Goal: Information Seeking & Learning: Learn about a topic

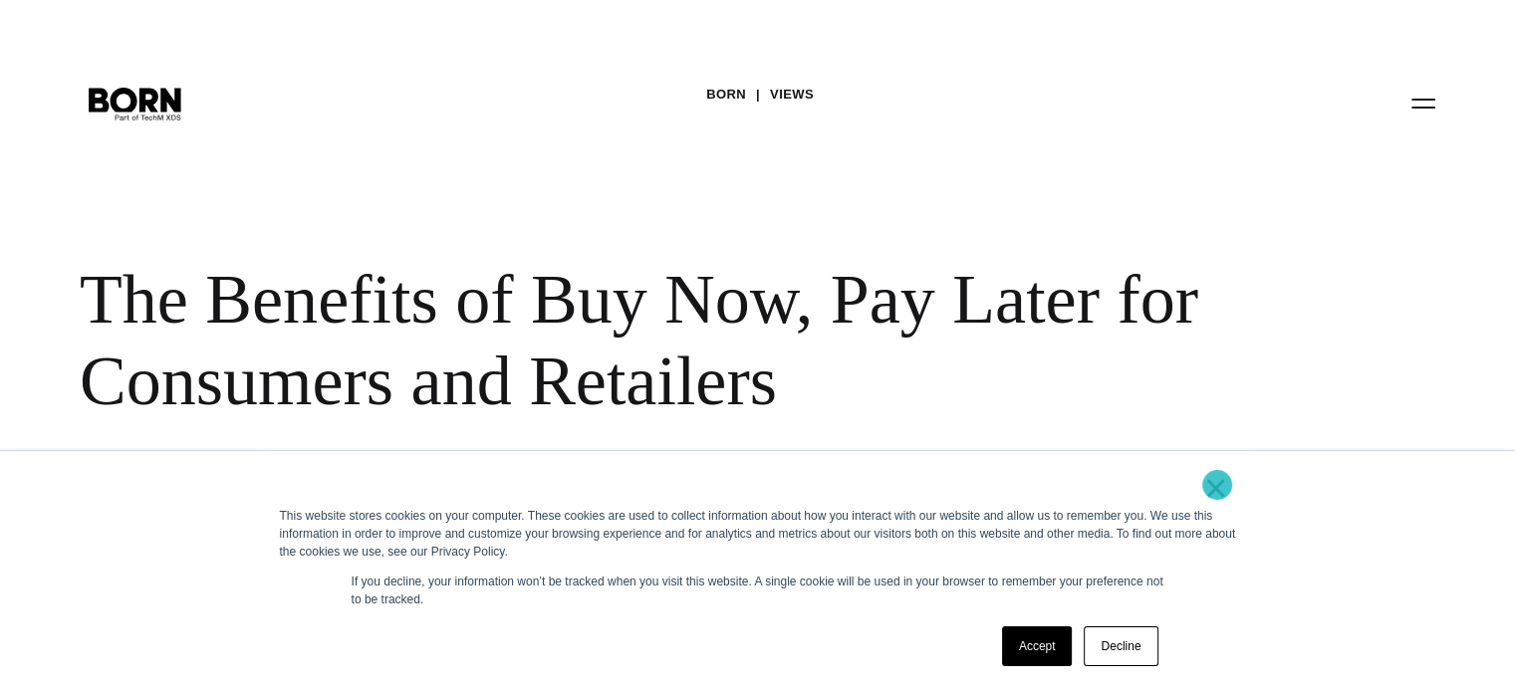
click at [1217, 485] on link "×" at bounding box center [1216, 488] width 24 height 18
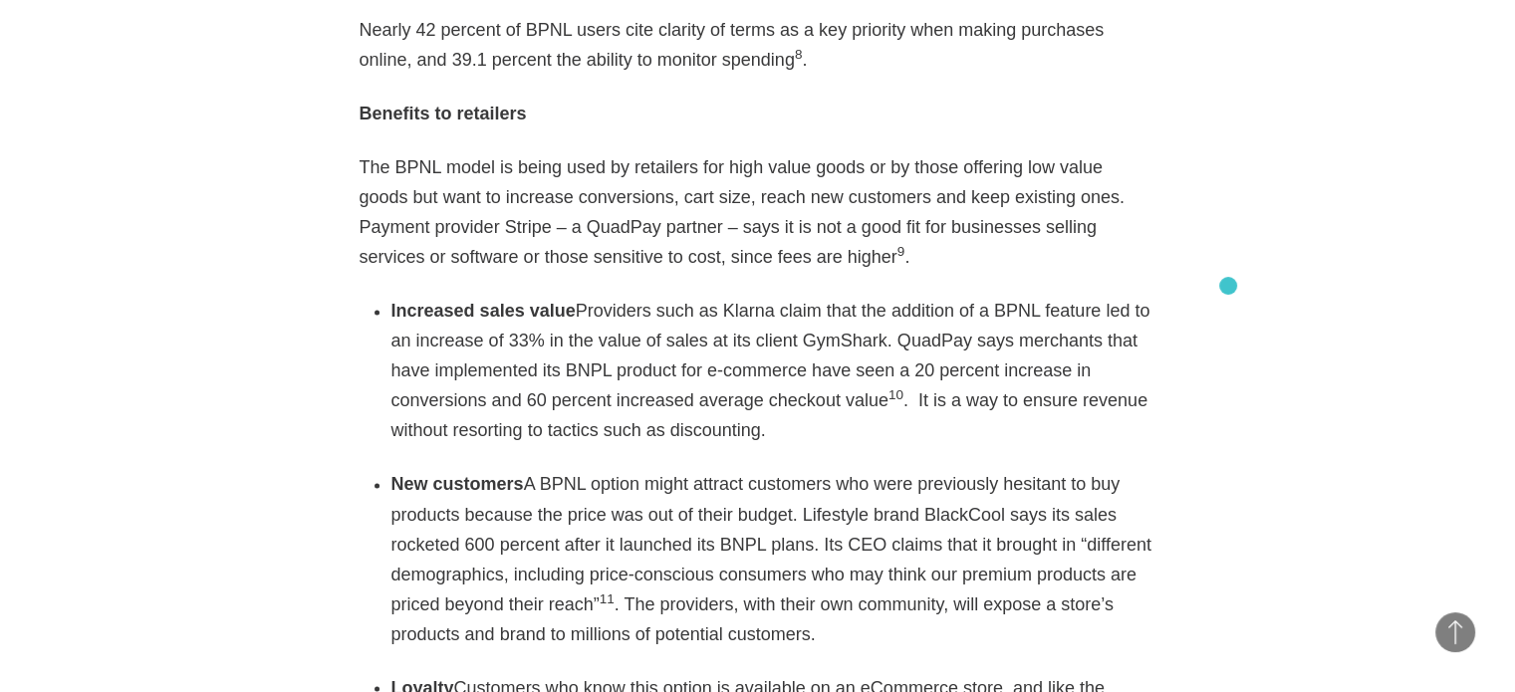
scroll to position [3287, 0]
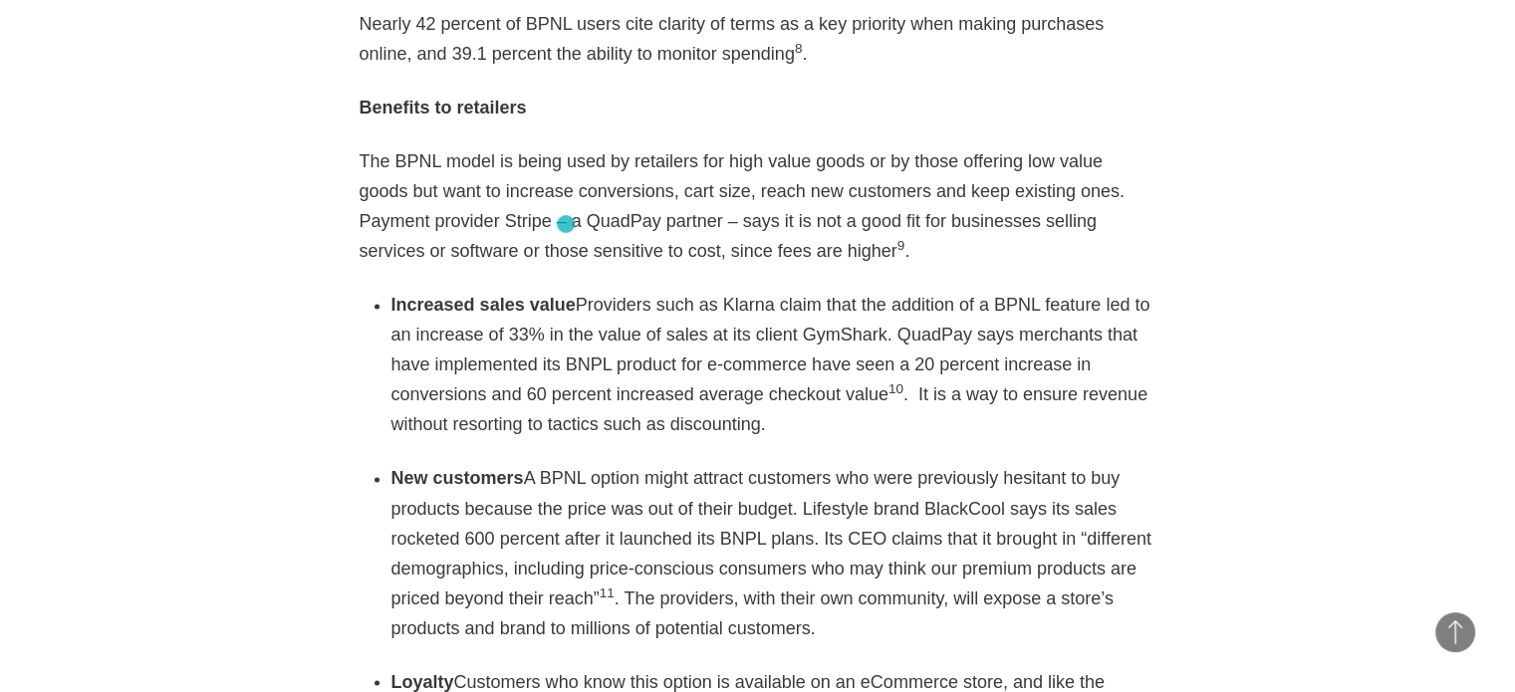
drag, startPoint x: 723, startPoint y: 336, endPoint x: 565, endPoint y: 224, distance: 193.7
click at [565, 224] on div "As eCommerce booms with a growth rate poised to top 20% this year according to …" at bounding box center [758, 321] width 797 height 3964
copy li "Providers such as Klarna claim that the addition of a BPNL feature led to an in…"
click at [1185, 342] on section "Best practices eCommerce 12・14・2020 Twitter Facebook Linkedin As eCommerce boom…" at bounding box center [757, 315] width 1515 height 4136
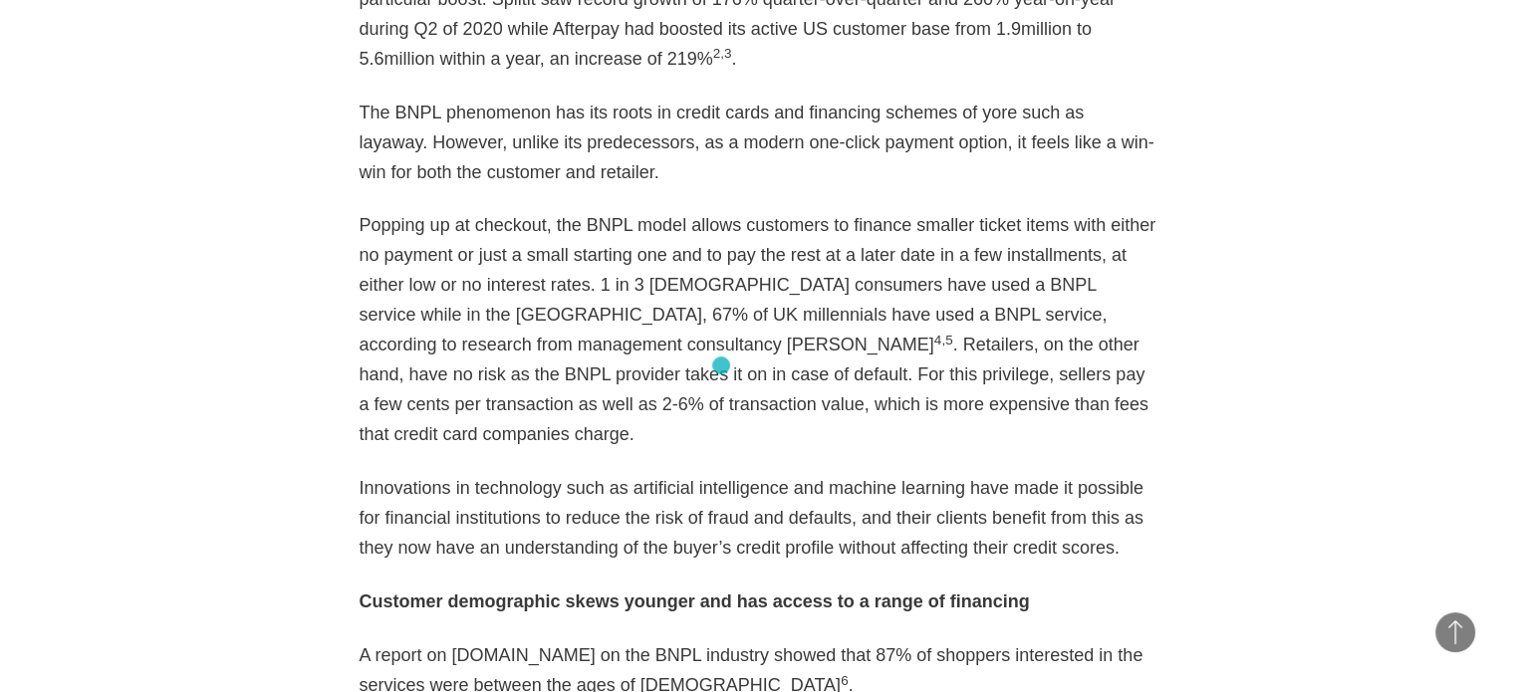
scroll to position [1992, 0]
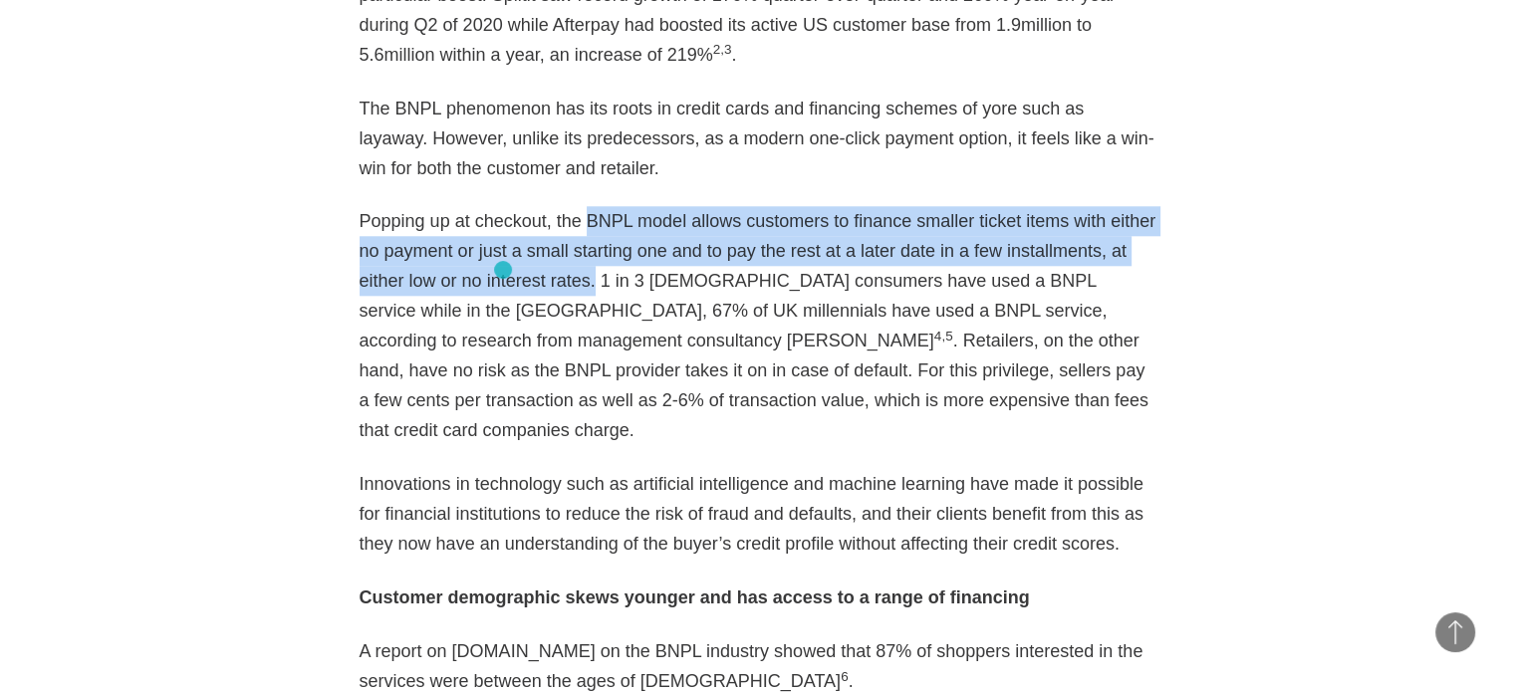
drag, startPoint x: 577, startPoint y: 214, endPoint x: 503, endPoint y: 270, distance: 92.4
click at [503, 270] on p "Popping up at checkout, the BNPL model allows customers to finance smaller tick…" at bounding box center [758, 325] width 797 height 239
copy p "BNPL model allows customers to finance smaller ticket items with either no paym…"
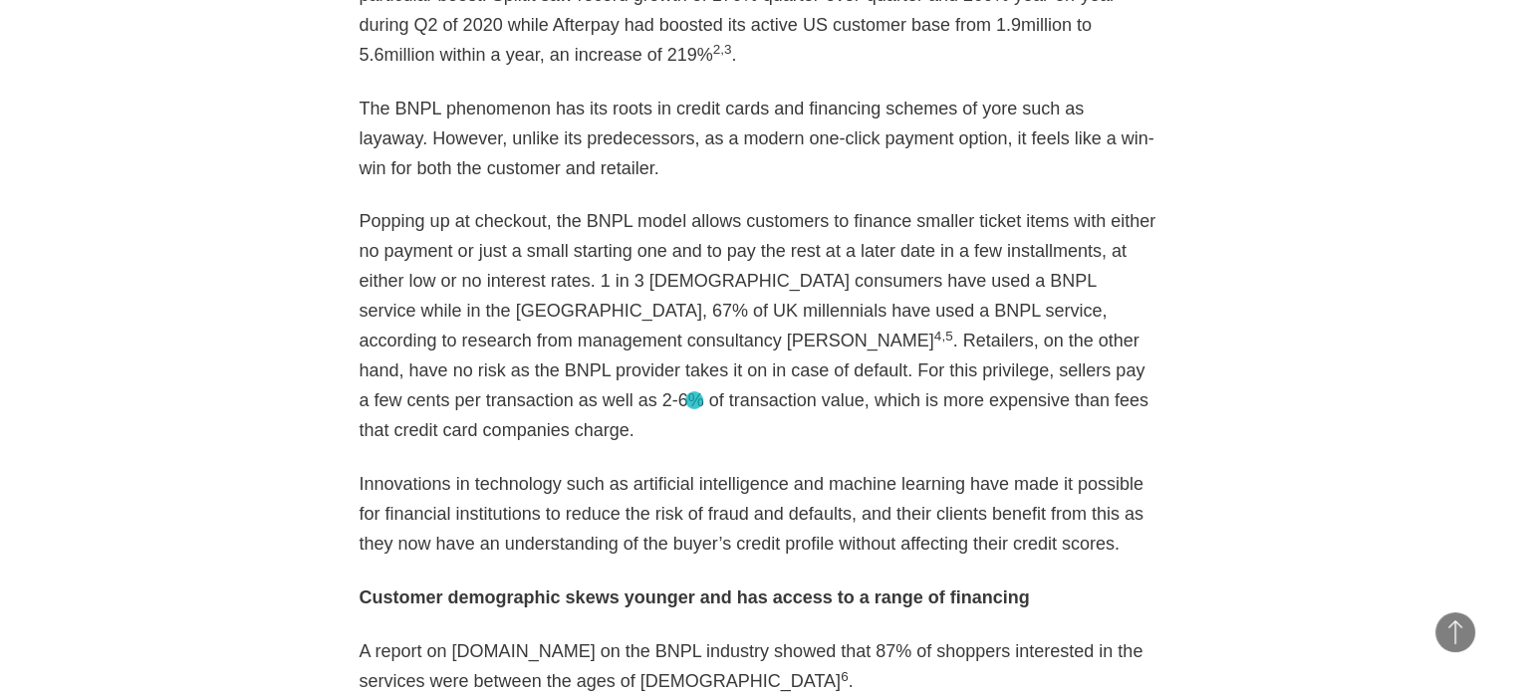
click at [695, 400] on p "Popping up at checkout, the BNPL model allows customers to finance smaller tick…" at bounding box center [758, 325] width 797 height 239
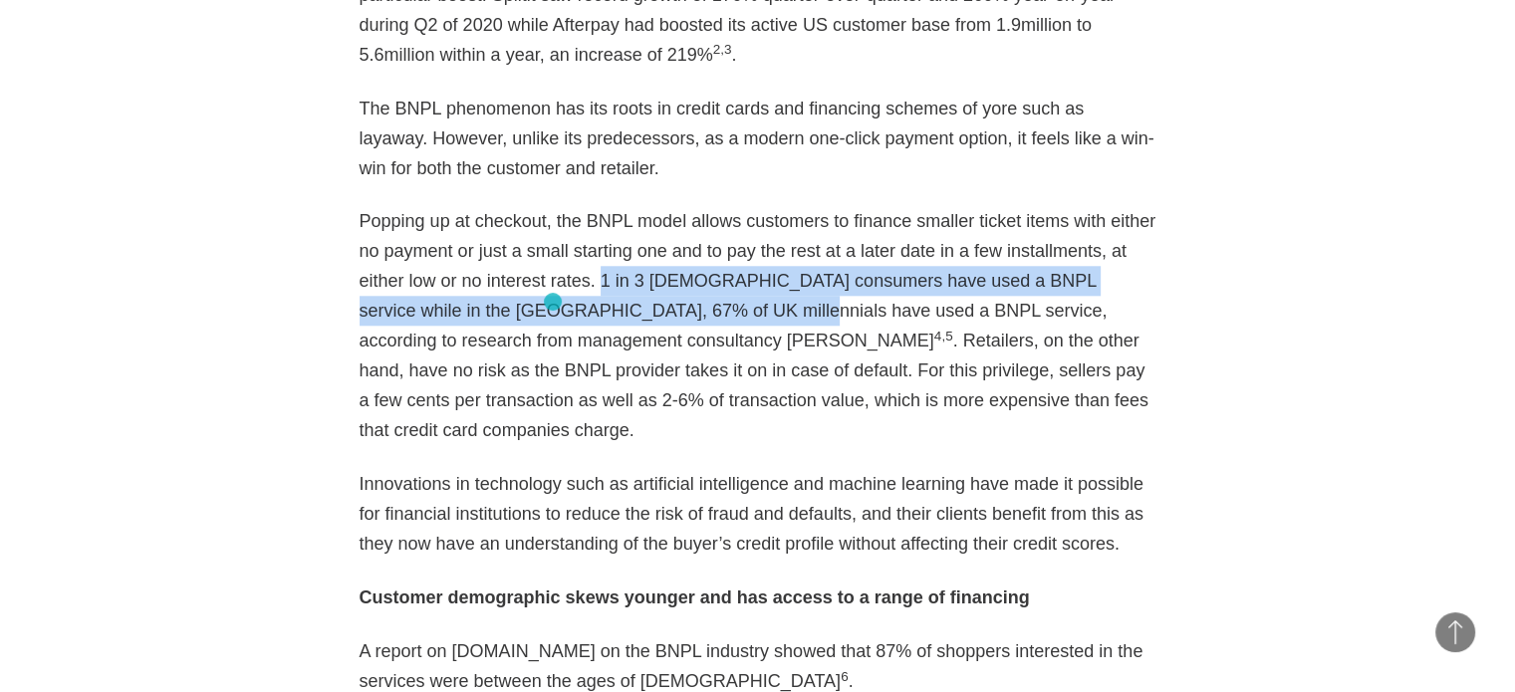
drag, startPoint x: 510, startPoint y: 278, endPoint x: 553, endPoint y: 302, distance: 49.0
click at [553, 302] on p "Popping up at checkout, the BNPL model allows customers to finance smaller tick…" at bounding box center [758, 325] width 797 height 239
copy p "1 in 3 [DEMOGRAPHIC_DATA] consumers have used a BNPL service while in the [GEOG…"
